Goal: Book appointment/travel/reservation

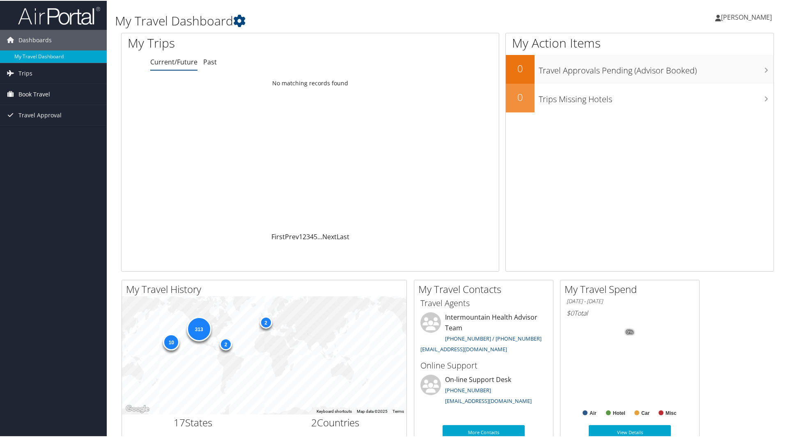
click at [58, 95] on link "Book Travel" at bounding box center [53, 93] width 107 height 21
click at [62, 131] on link "Book/Manage Online Trips" at bounding box center [53, 134] width 107 height 12
